Goal: Task Accomplishment & Management: Use online tool/utility

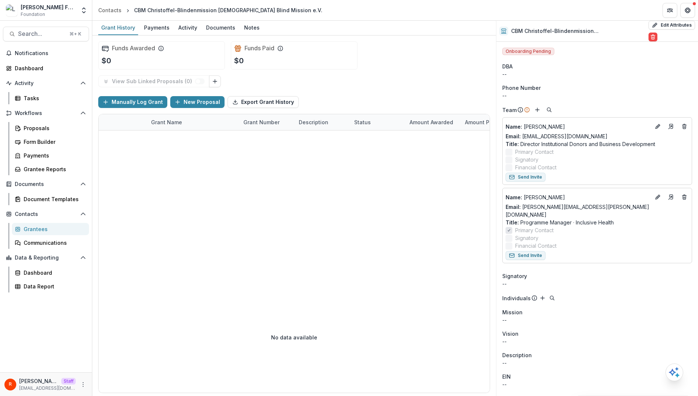
click at [336, 90] on div "Manually Log Grant New Proposal Export Grant History" at bounding box center [294, 102] width 392 height 24
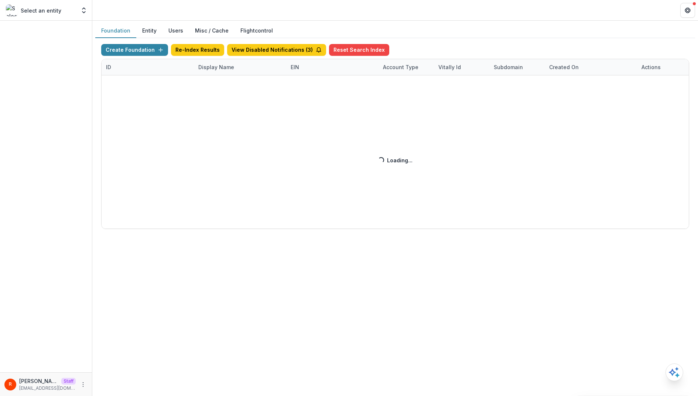
click at [204, 33] on button "Misc / Cache" at bounding box center [211, 31] width 45 height 14
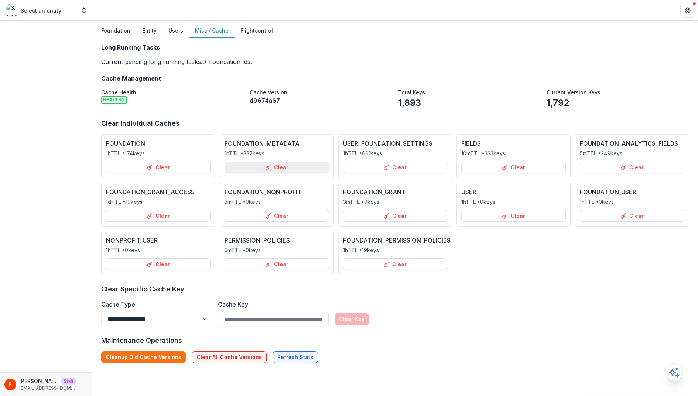
click at [299, 169] on button "Clear" at bounding box center [277, 167] width 105 height 12
